Goal: Check status: Check status

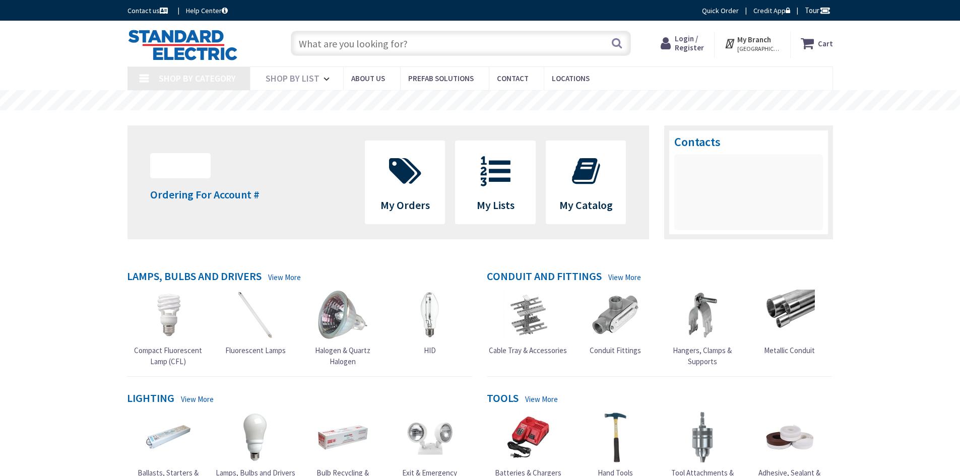
type input "Nottingham Dr, [GEOGRAPHIC_DATA], MA 02767, [GEOGRAPHIC_DATA]"
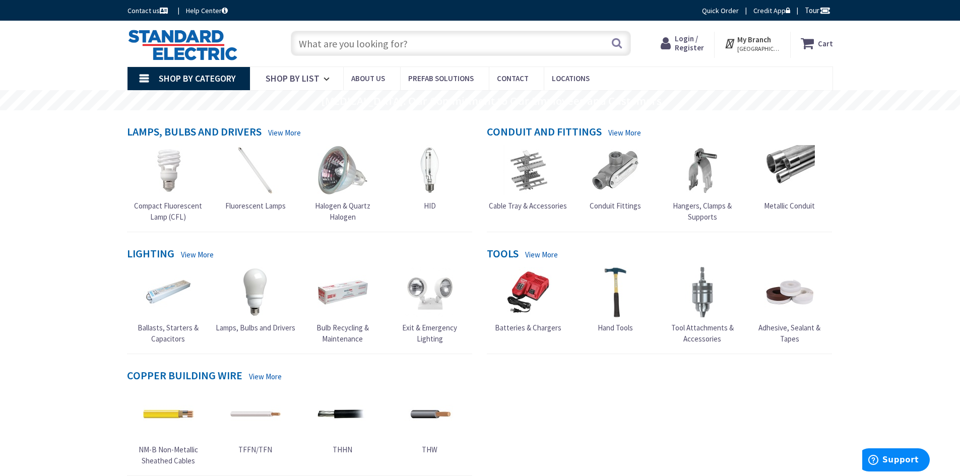
click at [688, 48] on span "Login / Register" at bounding box center [689, 43] width 29 height 19
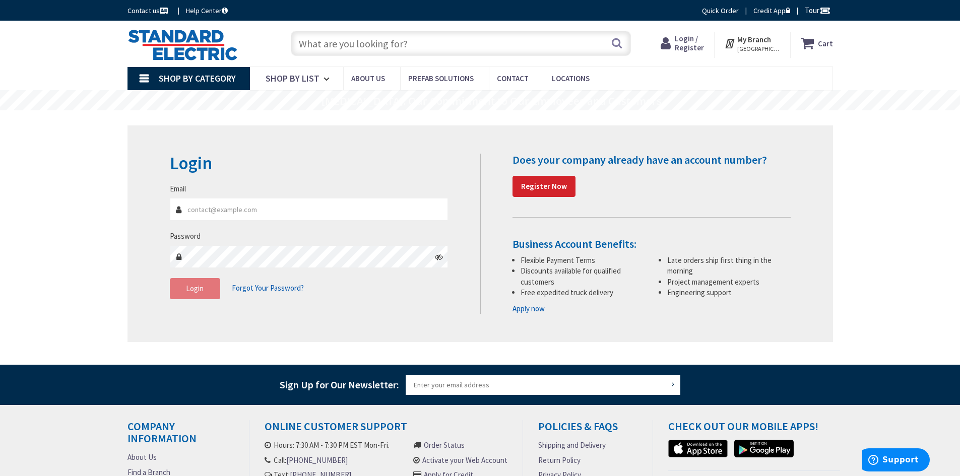
type input "[PERSON_NAME][EMAIL_ADDRESS][DOMAIN_NAME]"
click at [207, 290] on button "Login" at bounding box center [195, 288] width 50 height 21
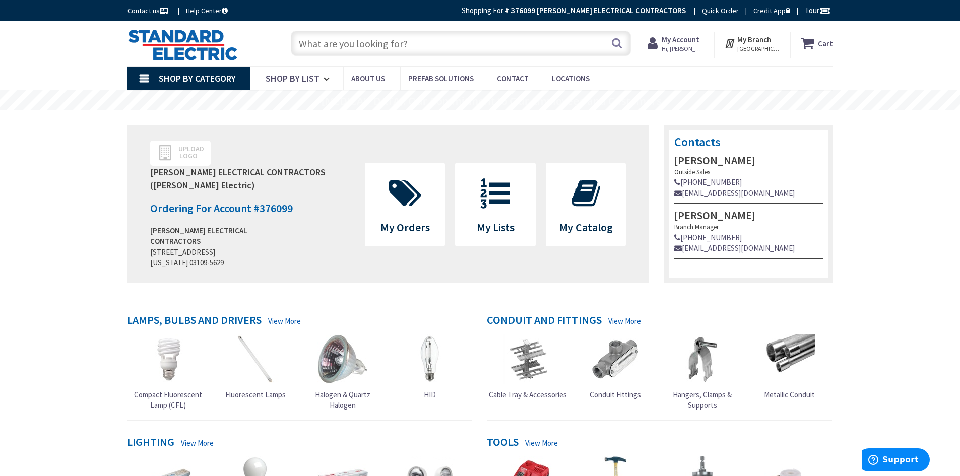
click at [692, 43] on strong "My Account" at bounding box center [681, 40] width 38 height 10
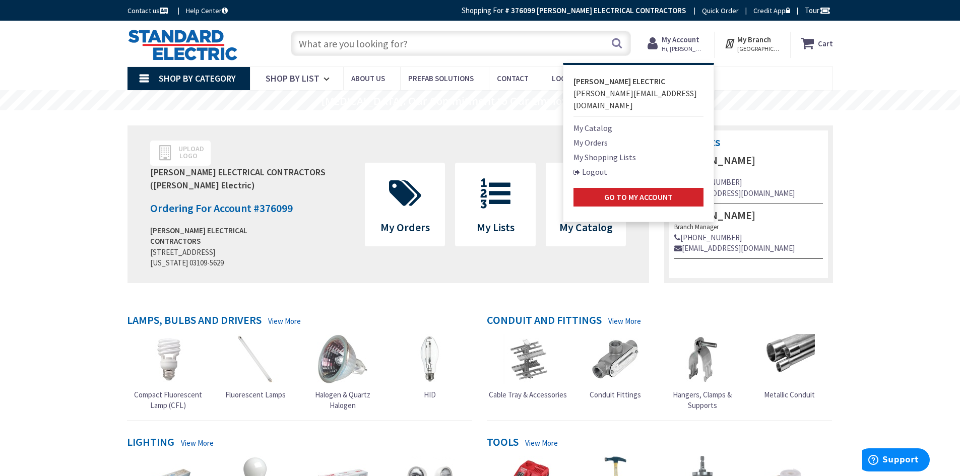
click at [598, 137] on link "My Orders" at bounding box center [591, 143] width 34 height 12
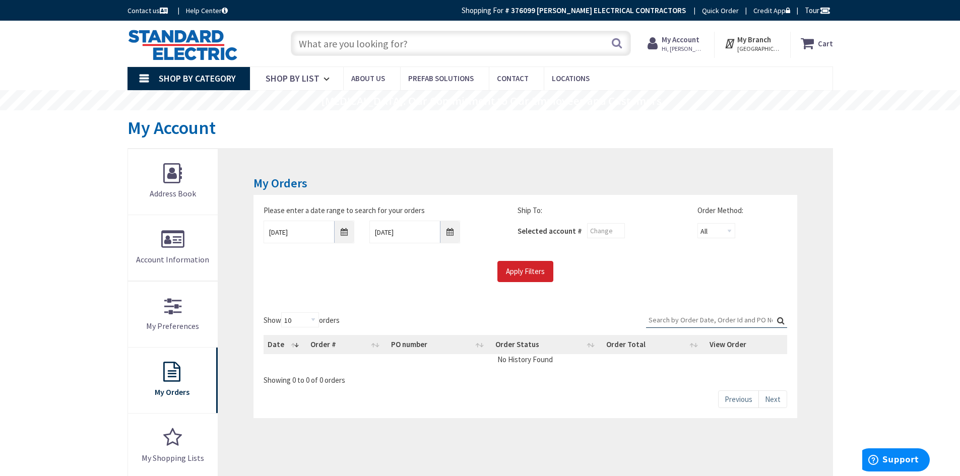
click at [711, 320] on input "Search:" at bounding box center [716, 320] width 141 height 15
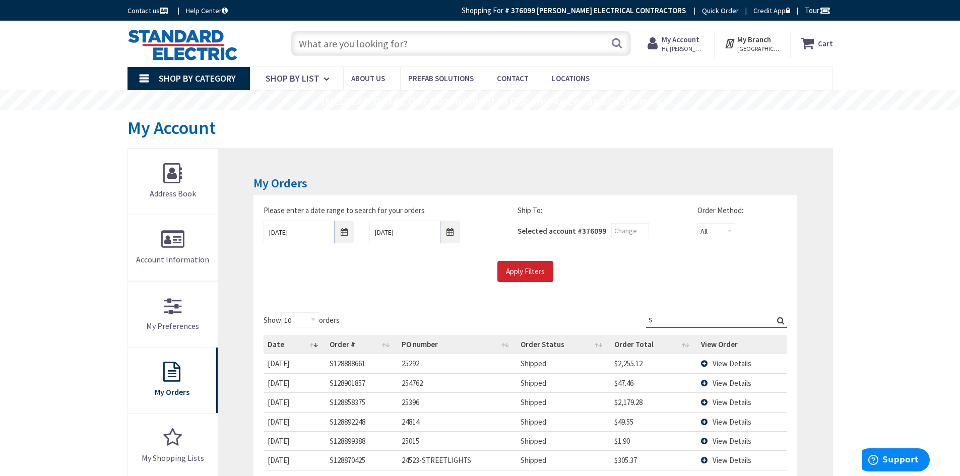
type input "S"
